Goal: Information Seeking & Learning: Learn about a topic

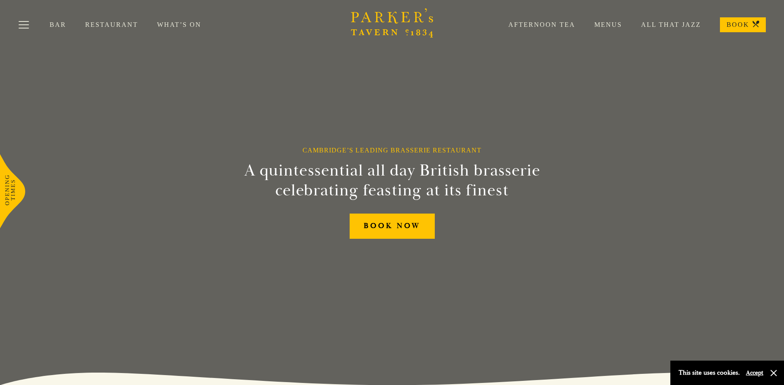
click at [564, 23] on link "Afternoon Tea" at bounding box center [532, 25] width 86 height 8
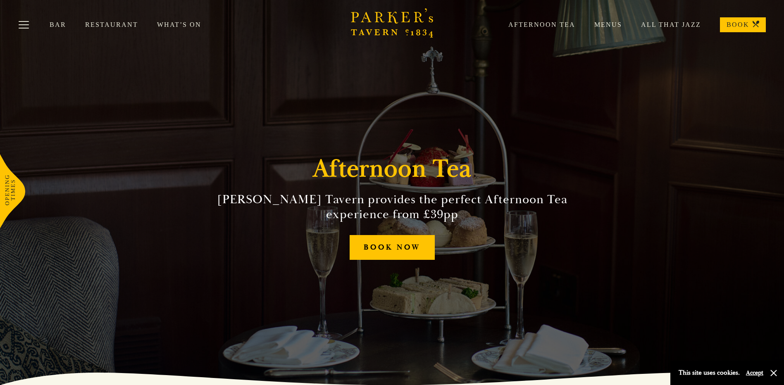
click at [613, 24] on link "Menus" at bounding box center [598, 25] width 47 height 8
click at [112, 26] on link "Restaurant" at bounding box center [121, 25] width 72 height 8
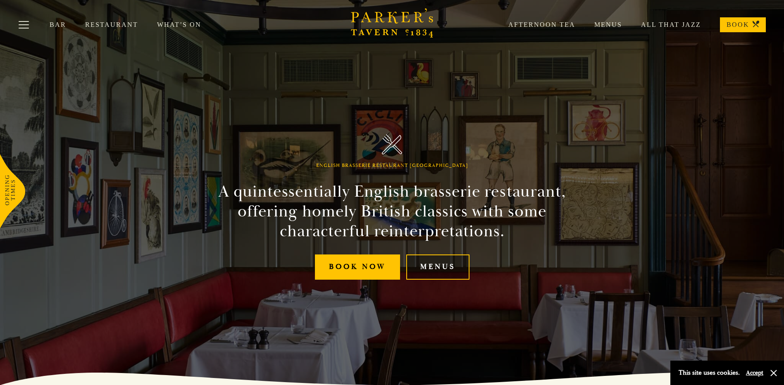
click at [448, 269] on link "Menus" at bounding box center [437, 267] width 63 height 25
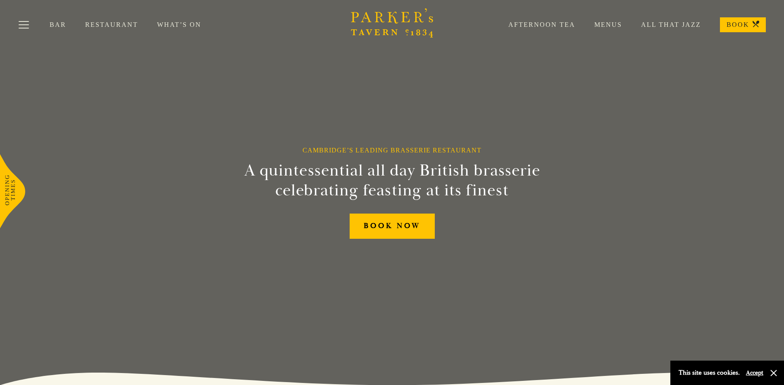
click at [556, 26] on link "Afternoon Tea" at bounding box center [532, 25] width 86 height 8
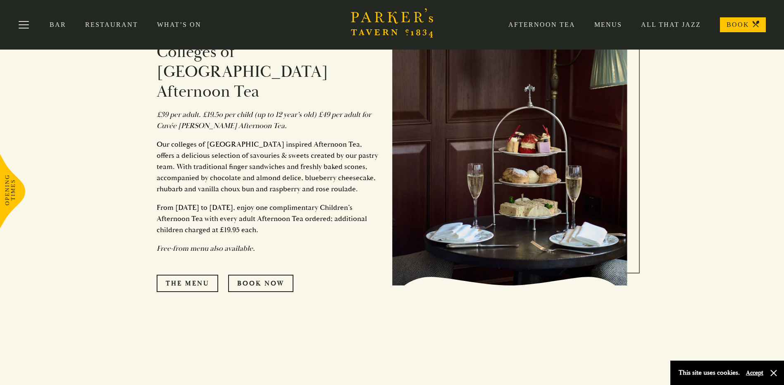
scroll to position [441, 0]
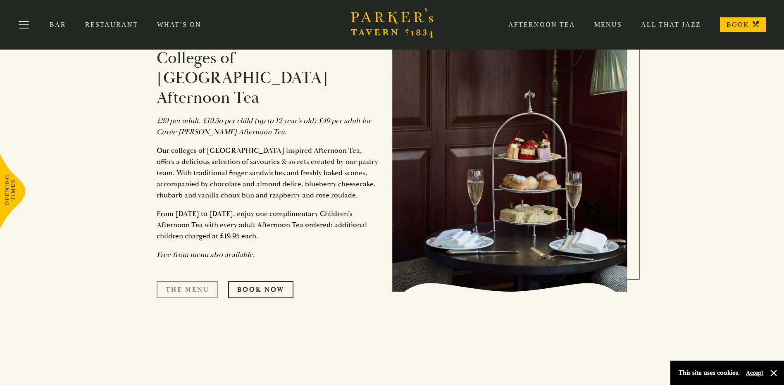
click at [173, 281] on link "The Menu" at bounding box center [188, 289] width 62 height 17
